Goal: Task Accomplishment & Management: Manage account settings

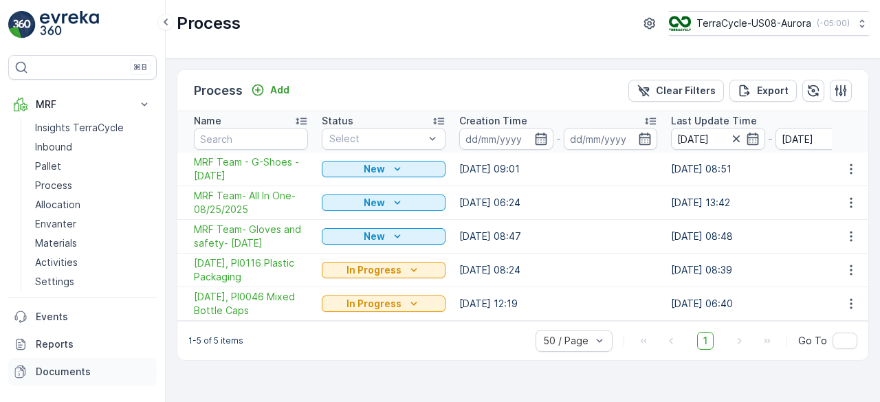
scroll to position [50, 0]
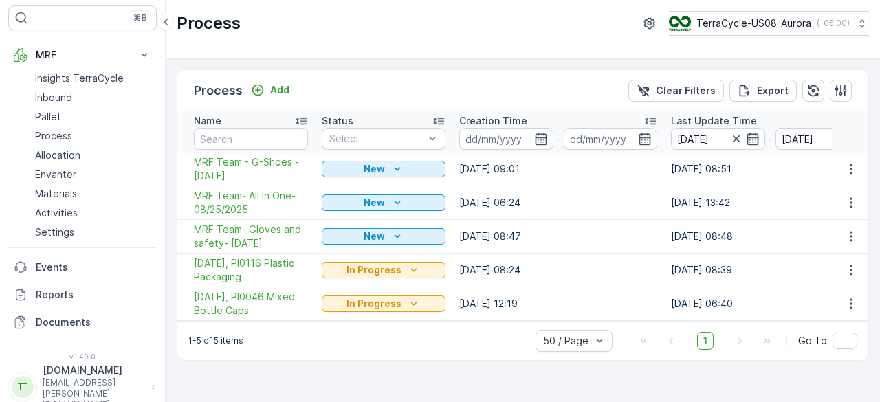
click at [62, 376] on p "[DOMAIN_NAME]" at bounding box center [94, 371] width 102 height 14
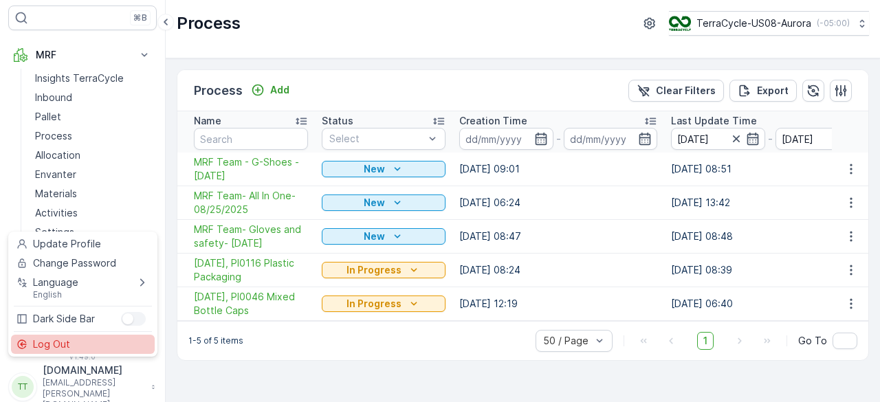
click at [52, 345] on span "Log Out" at bounding box center [51, 345] width 37 height 14
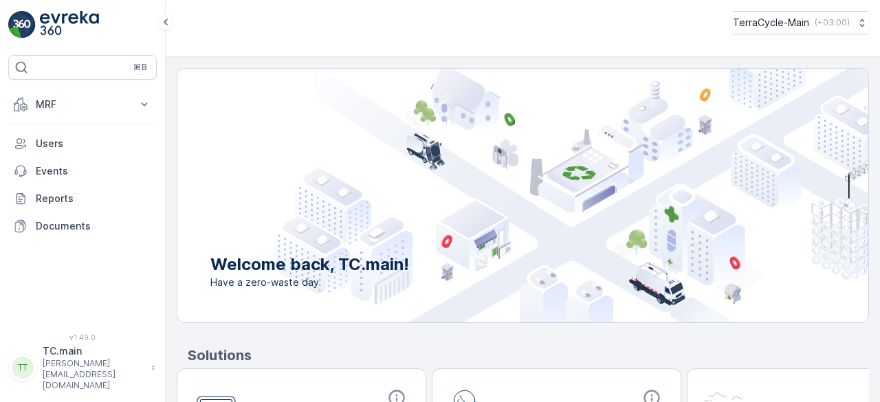
click at [60, 380] on p "louise.ridereau@terracycle.com" at bounding box center [94, 374] width 102 height 33
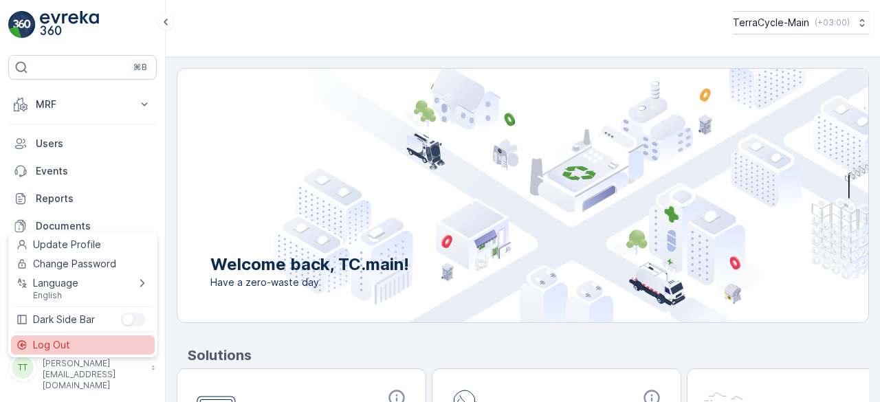
click at [48, 350] on span "Log Out" at bounding box center [51, 345] width 37 height 14
